Goal: Transaction & Acquisition: Purchase product/service

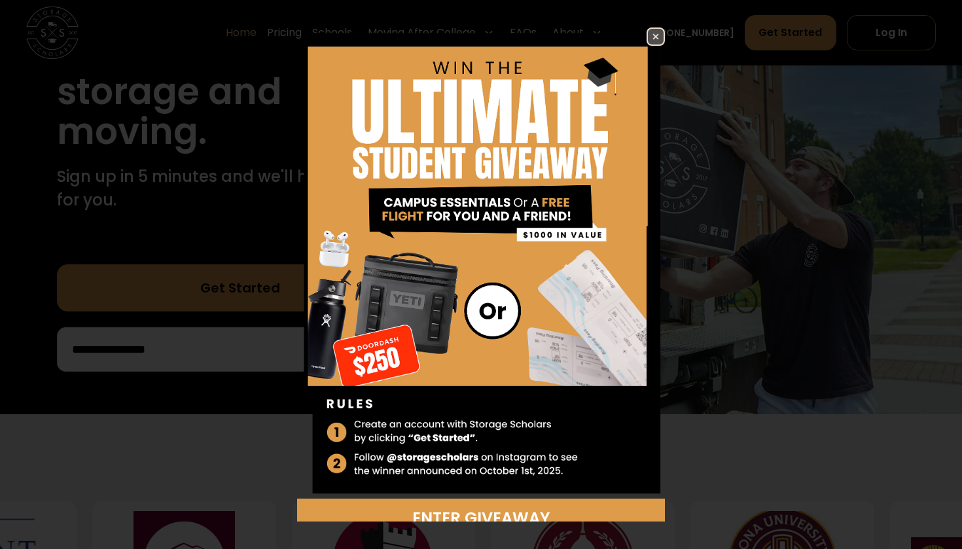
scroll to position [217, 0]
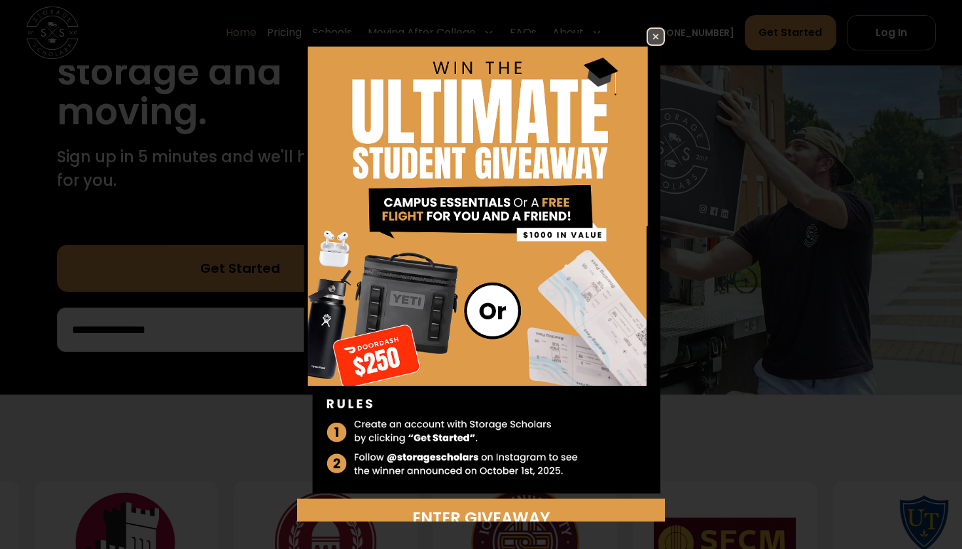
click at [655, 32] on img at bounding box center [656, 37] width 16 height 16
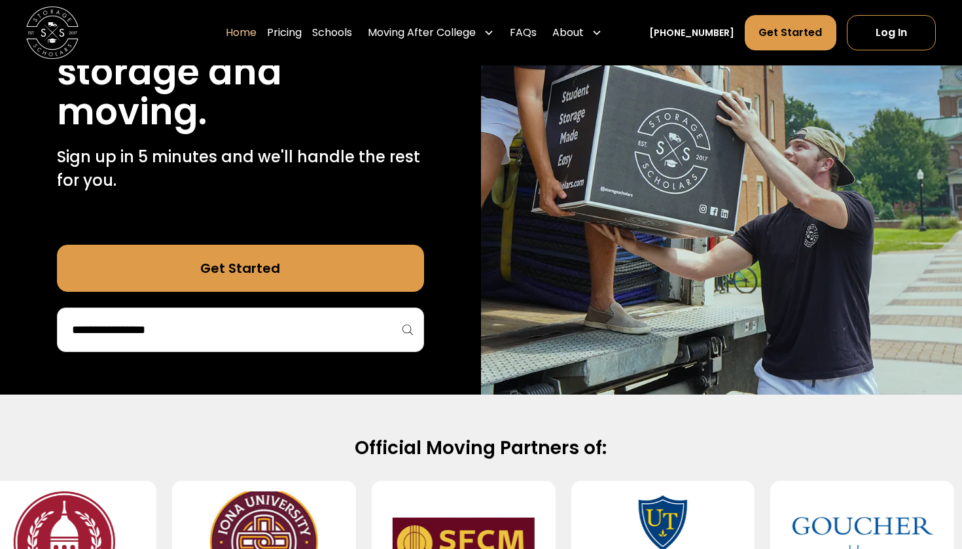
click at [162, 349] on div at bounding box center [240, 330] width 367 height 44
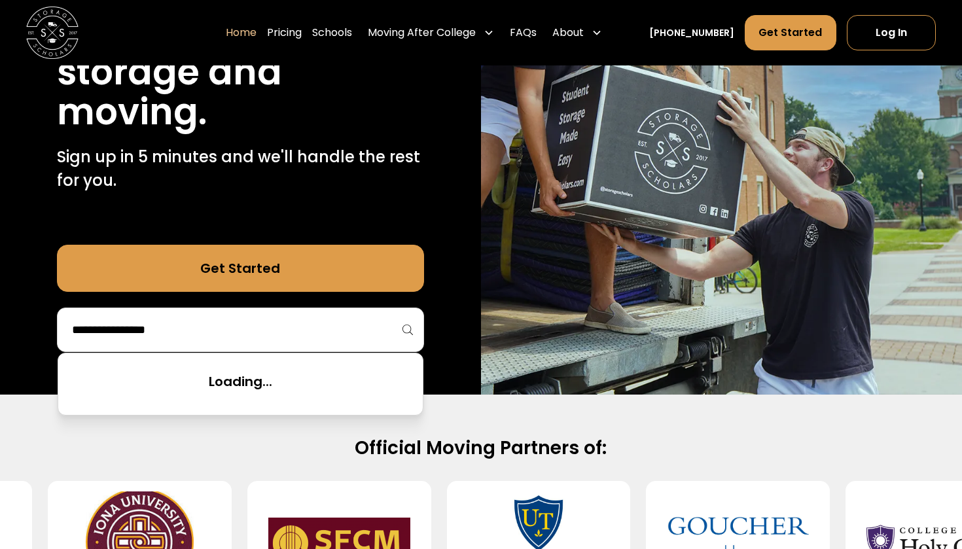
click at [170, 330] on input "search" at bounding box center [241, 330] width 340 height 22
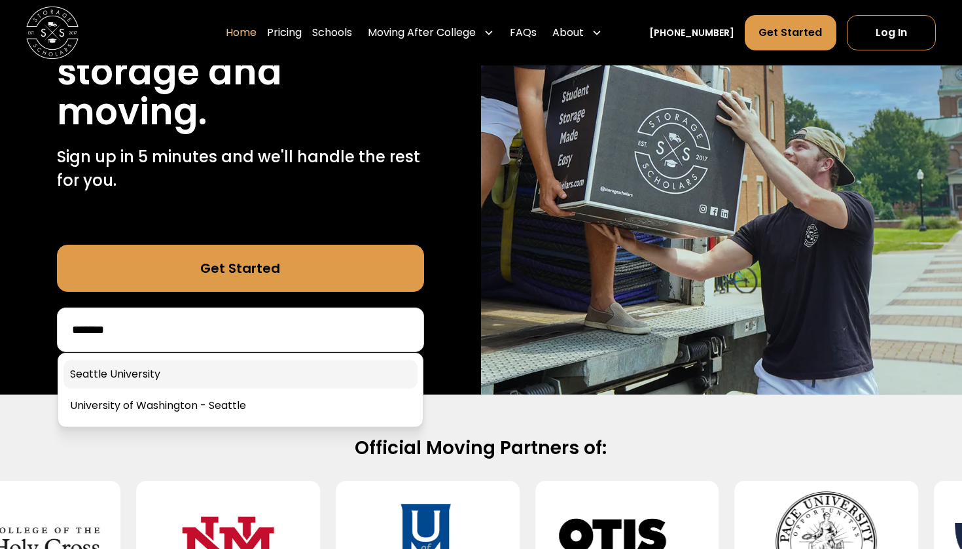
type input "*******"
click at [189, 374] on link at bounding box center [240, 374] width 354 height 29
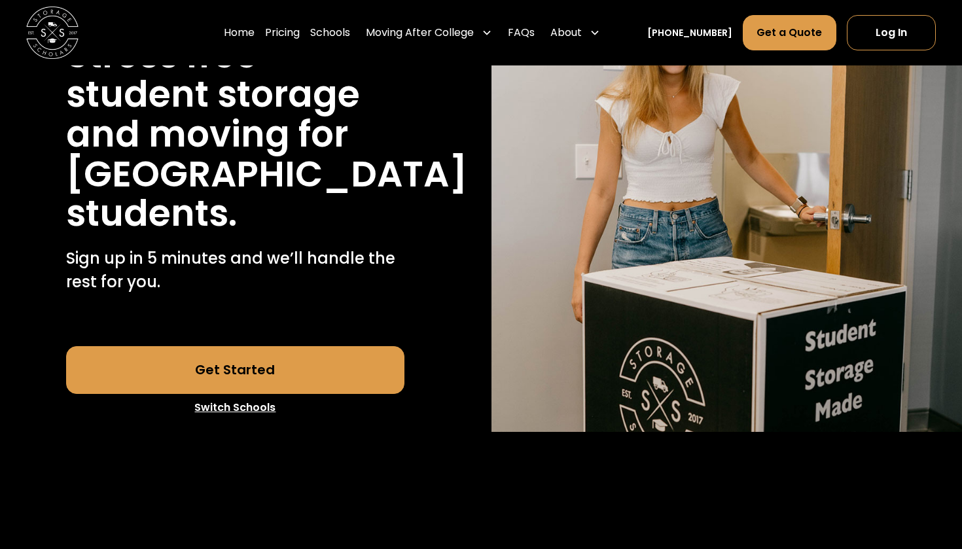
scroll to position [189, 0]
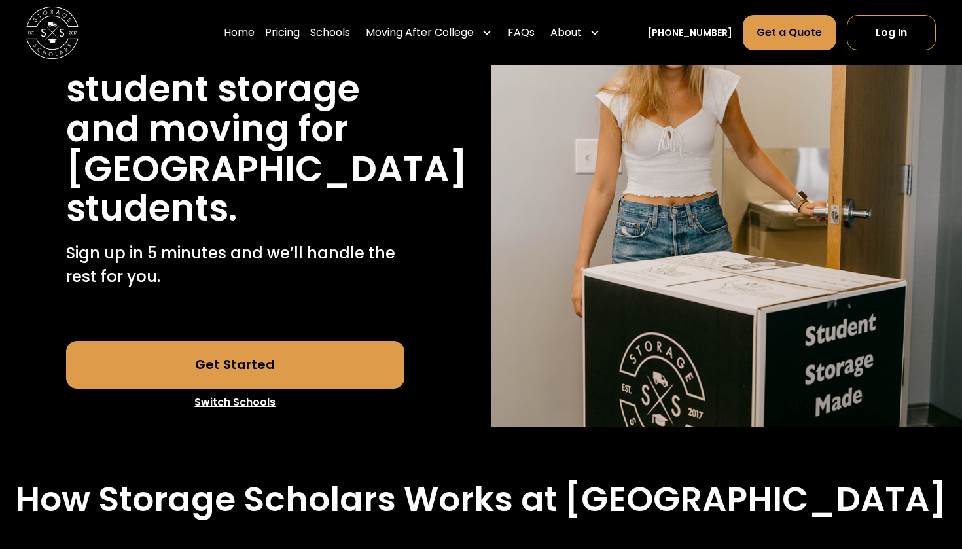
click at [262, 366] on link "Get Started" at bounding box center [235, 364] width 339 height 47
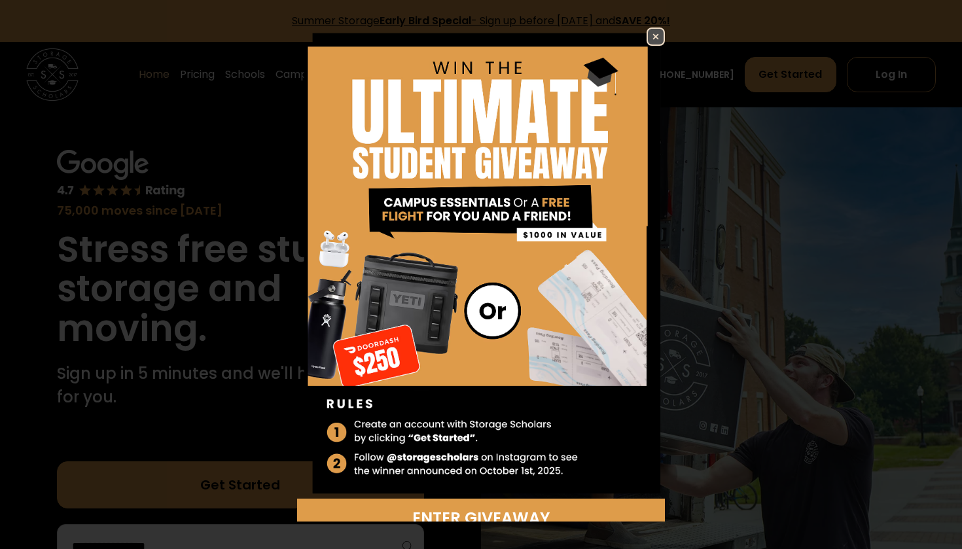
click at [651, 34] on img at bounding box center [656, 37] width 16 height 16
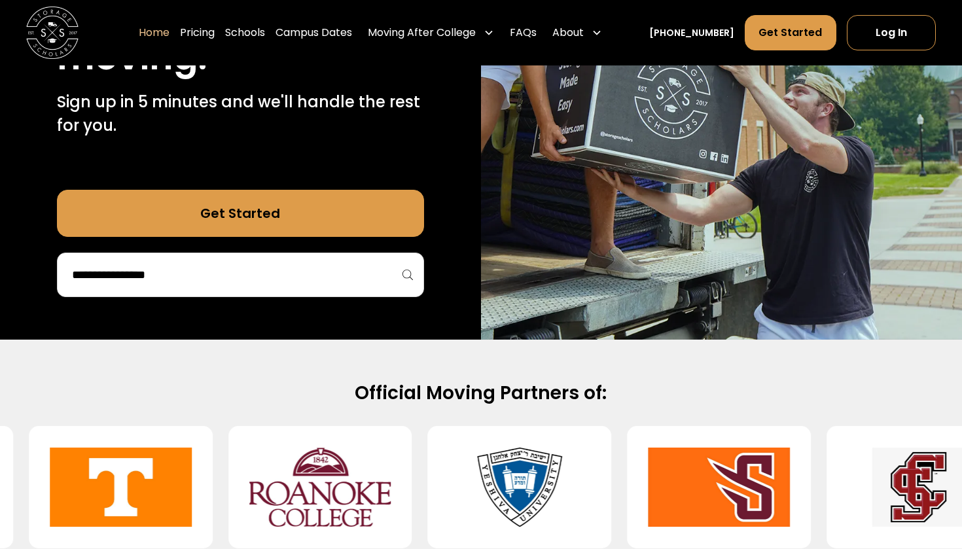
scroll to position [272, 0]
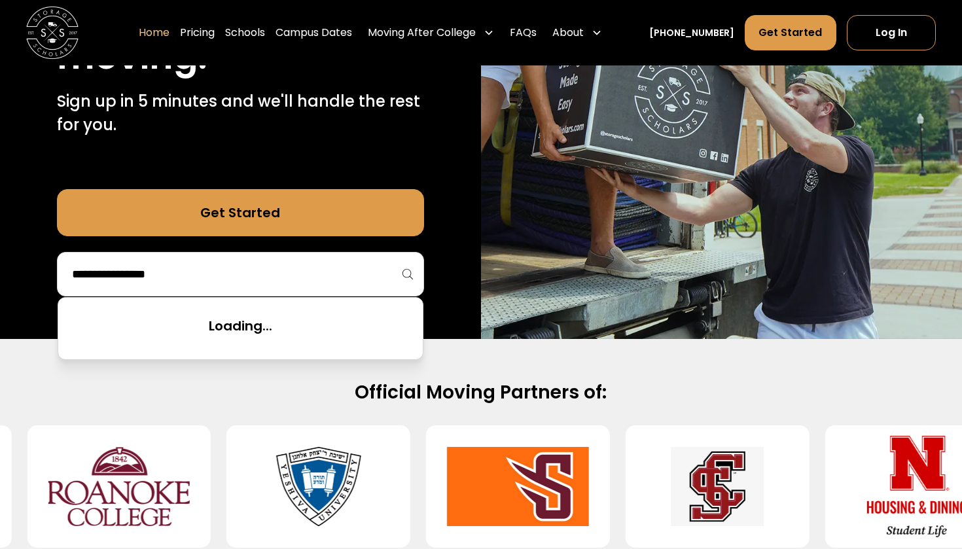
click at [276, 275] on input "search" at bounding box center [241, 274] width 340 height 22
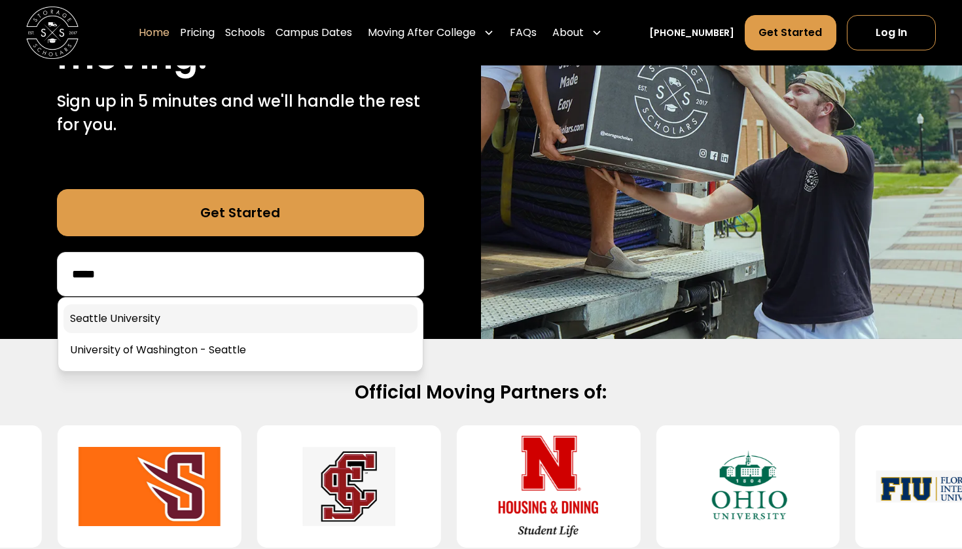
type input "*****"
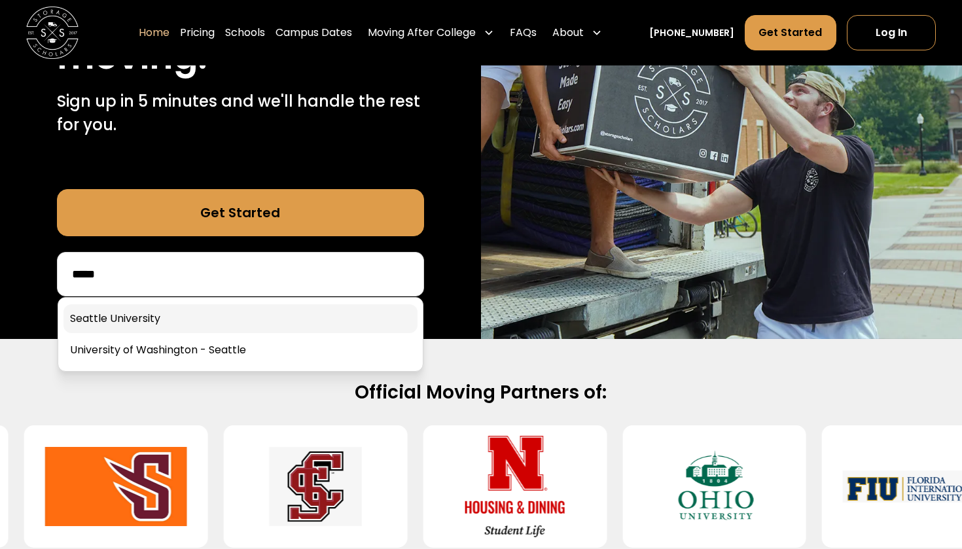
click at [191, 312] on link at bounding box center [240, 318] width 354 height 29
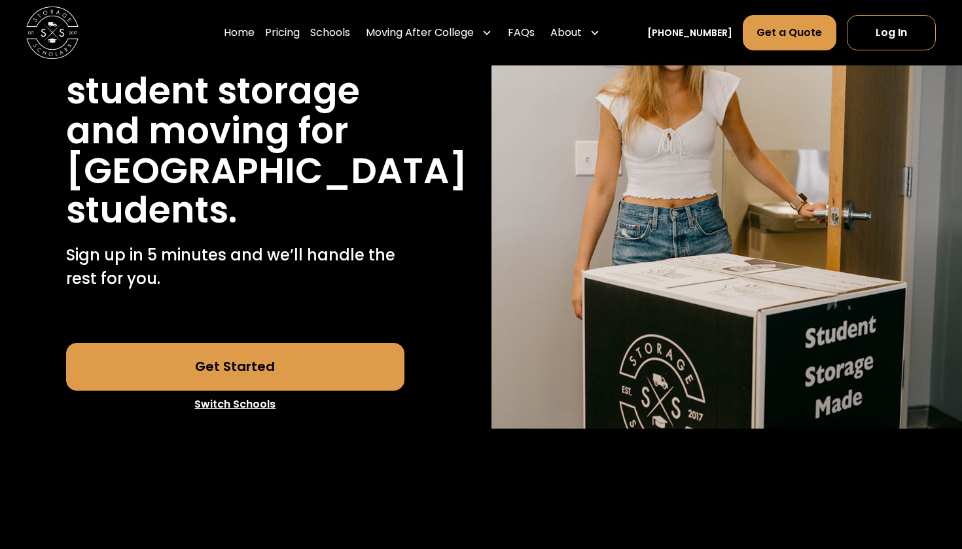
scroll to position [192, 0]
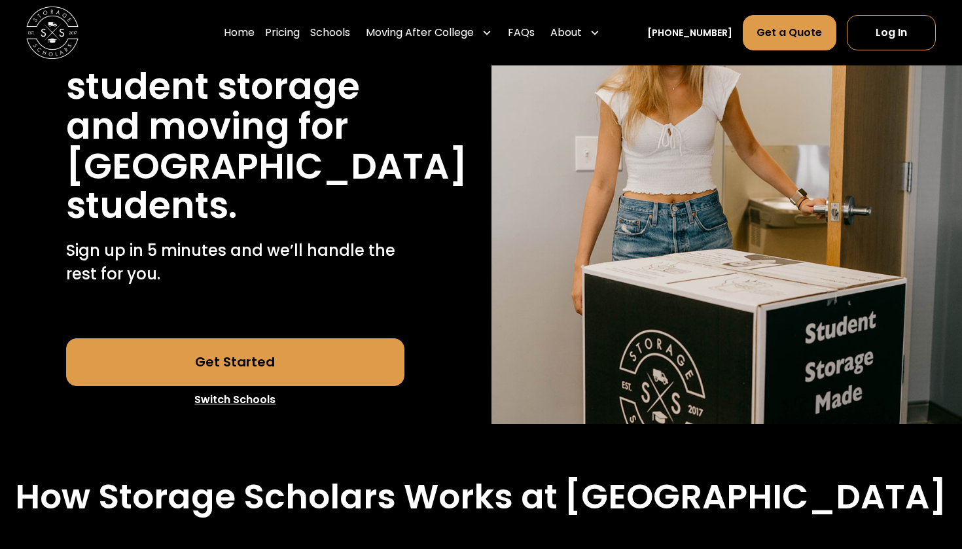
click at [260, 357] on link "Get Started" at bounding box center [235, 361] width 339 height 47
